Goal: Information Seeking & Learning: Learn about a topic

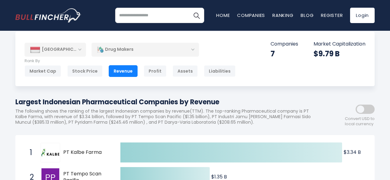
scroll to position [9, 0]
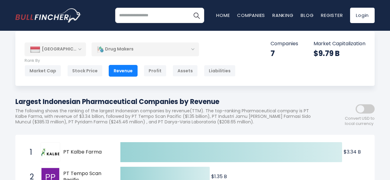
click at [191, 50] on div "Drug Makers" at bounding box center [146, 49] width 108 height 14
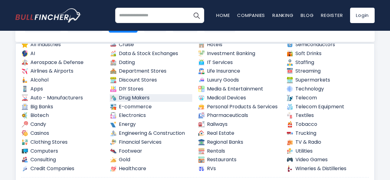
scroll to position [0, 0]
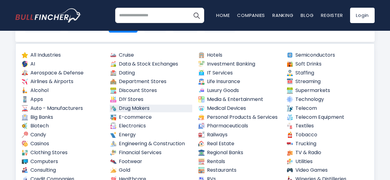
click at [43, 127] on link "Biotech" at bounding box center [62, 126] width 83 height 8
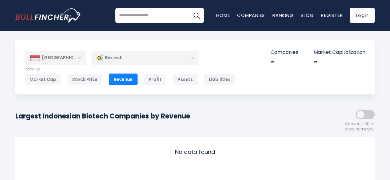
click at [124, 78] on div "Revenue" at bounding box center [123, 79] width 29 height 12
click at [160, 59] on div "Biotech" at bounding box center [146, 58] width 108 height 14
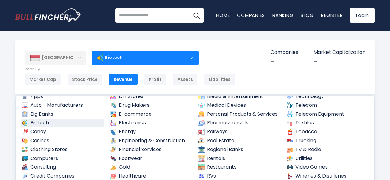
scroll to position [55, 0]
click at [115, 173] on img at bounding box center [113, 176] width 6 height 6
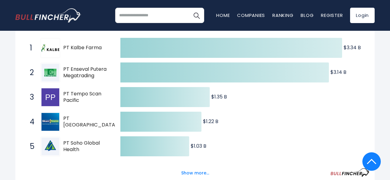
scroll to position [175, 0]
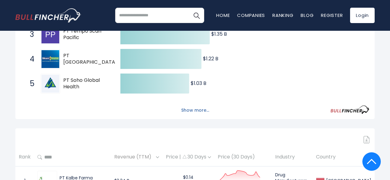
drag, startPoint x: 28, startPoint y: 137, endPoint x: 190, endPoint y: 113, distance: 164.3
click at [190, 113] on button "Show more..." at bounding box center [195, 110] width 35 height 10
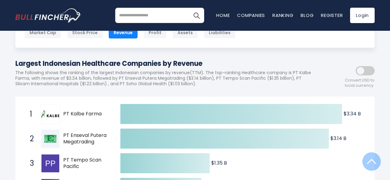
scroll to position [0, 0]
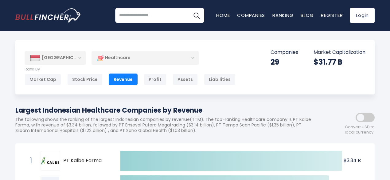
click at [132, 59] on div "Healthcare" at bounding box center [146, 58] width 108 height 14
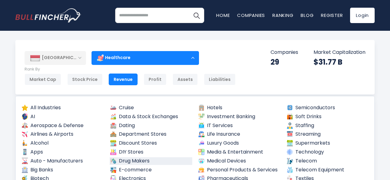
click at [132, 162] on link "Drug Makers" at bounding box center [151, 161] width 83 height 8
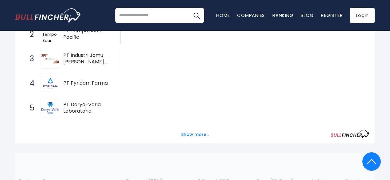
scroll to position [166, 0]
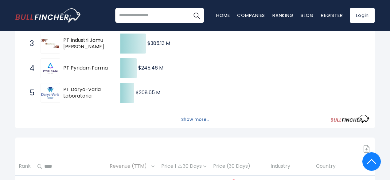
click at [195, 124] on button "Show more..." at bounding box center [195, 119] width 35 height 10
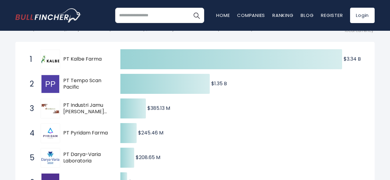
scroll to position [106, 0]
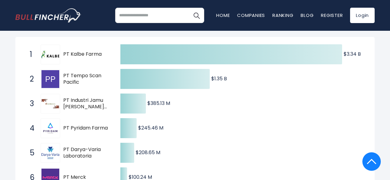
click at [87, 131] on span "PT Pyridam Farma" at bounding box center [86, 128] width 46 height 6
